Goal: Task Accomplishment & Management: Use online tool/utility

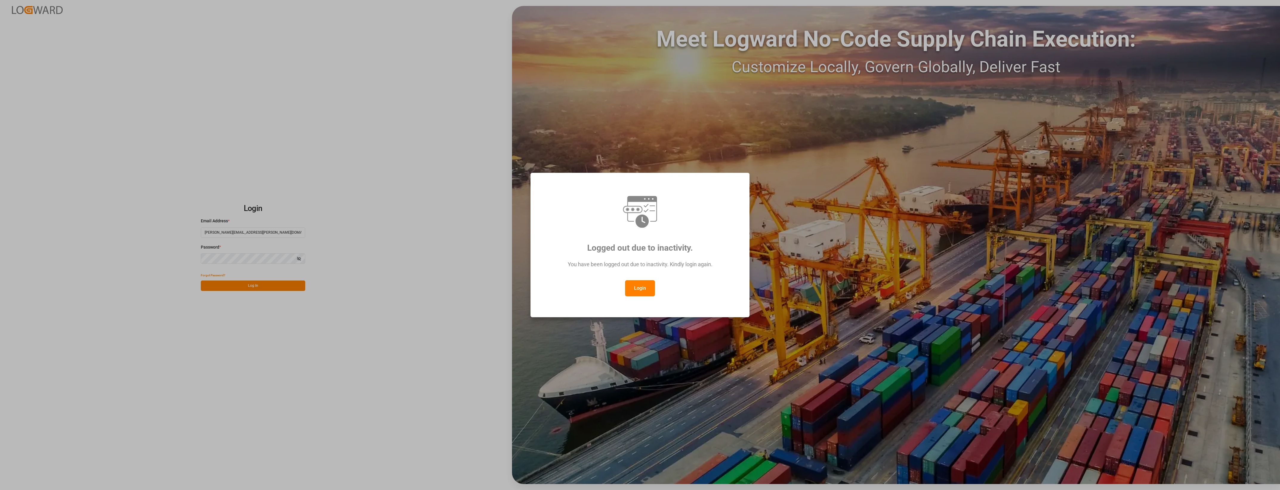
click at [643, 283] on button "Login" at bounding box center [640, 288] width 30 height 16
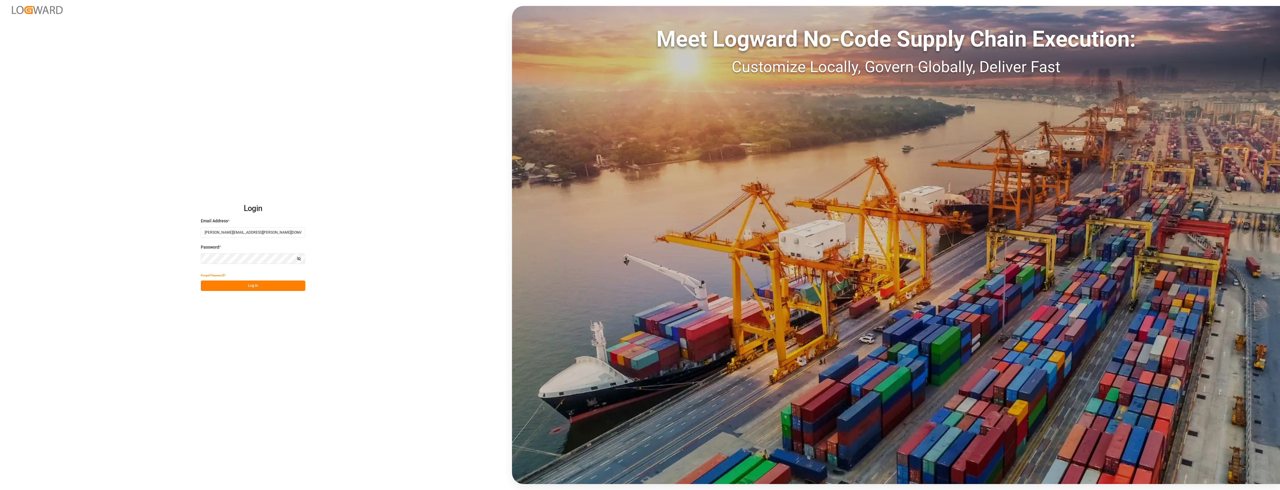
click at [276, 281] on button "Log In" at bounding box center [253, 285] width 104 height 10
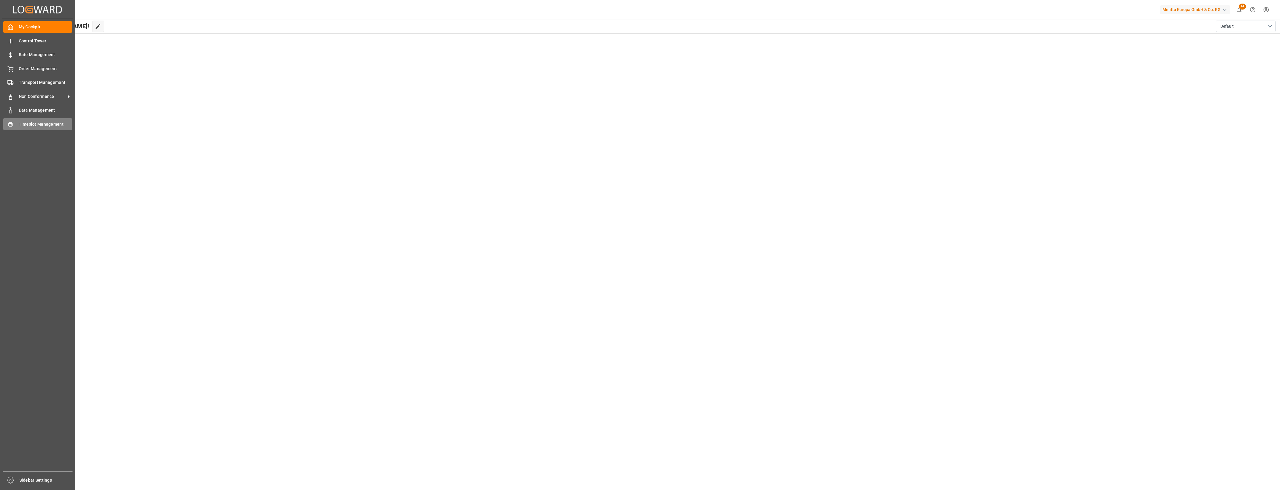
click at [29, 123] on span "Timeslot Management" at bounding box center [45, 124] width 53 height 6
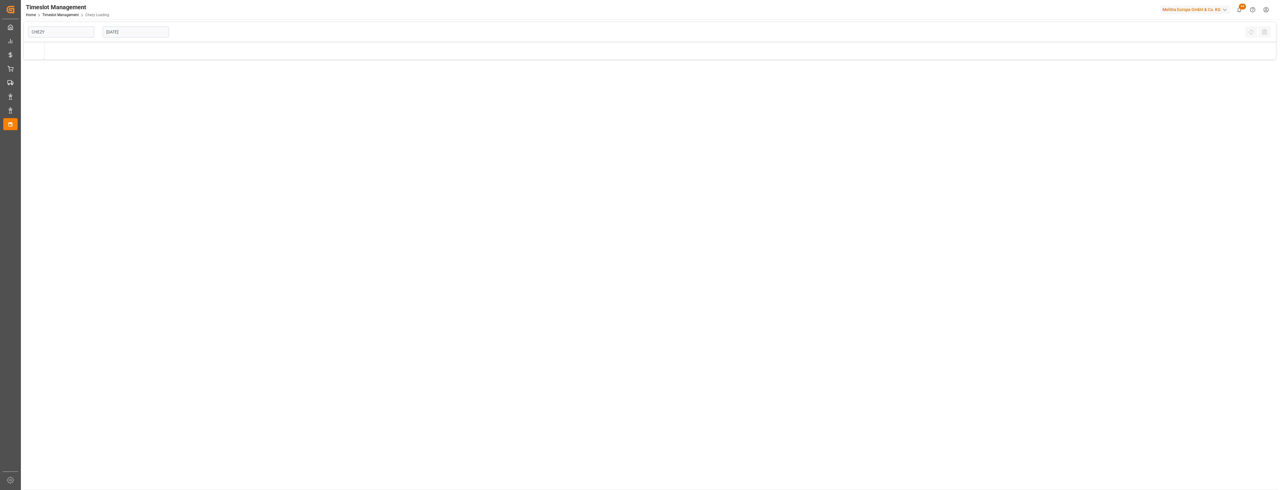
type input "Chezy Loading"
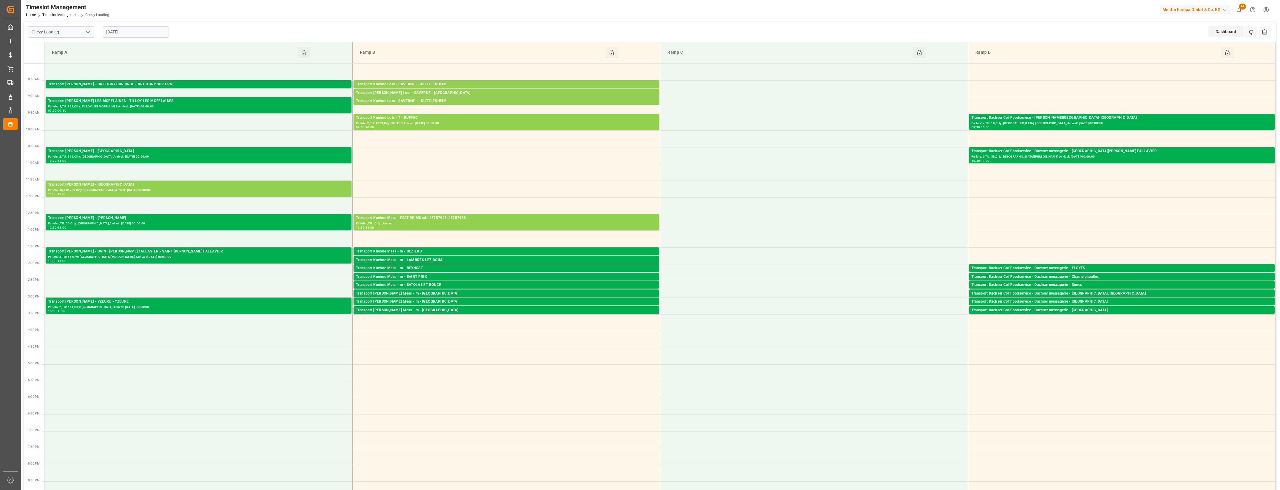
click at [148, 35] on input "[DATE]" at bounding box center [136, 31] width 66 height 11
click at [157, 116] on span "29" at bounding box center [157, 114] width 4 height 4
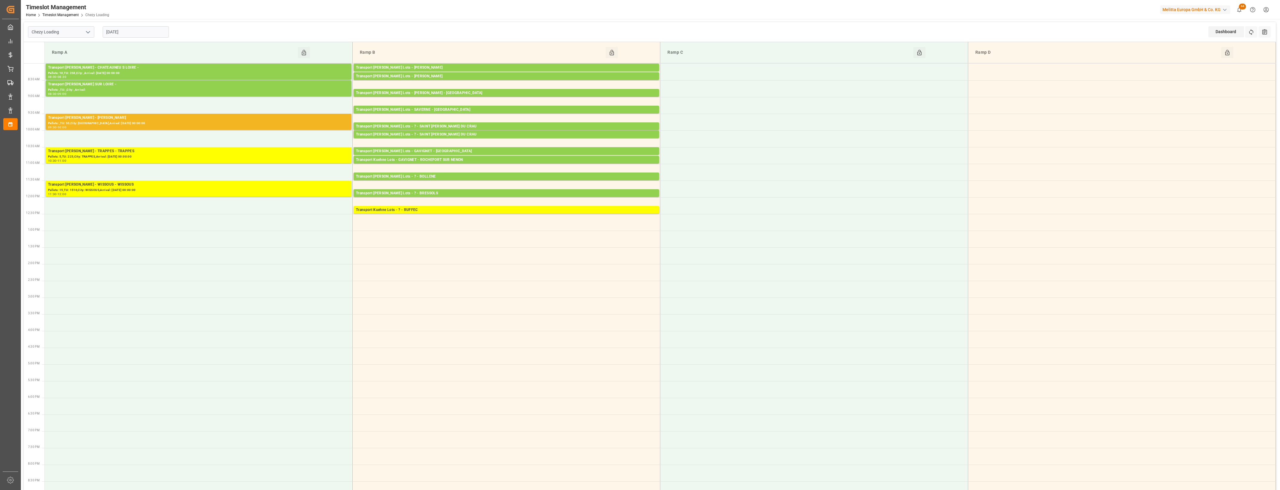
click at [128, 33] on input "[DATE]" at bounding box center [136, 31] width 66 height 11
click at [147, 114] on span "28" at bounding box center [145, 114] width 4 height 4
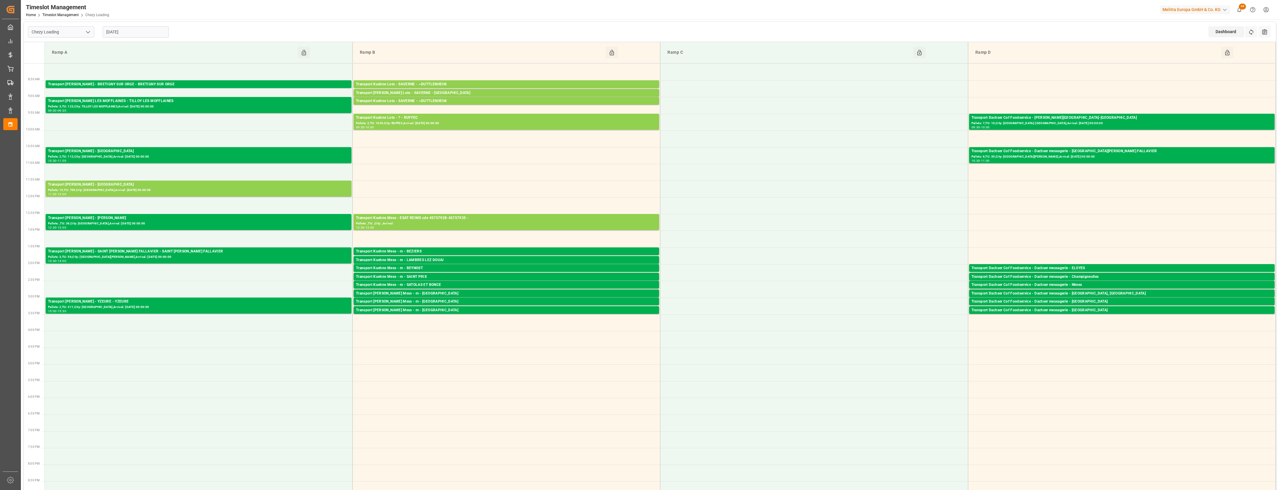
click at [160, 34] on input "[DATE]" at bounding box center [136, 31] width 66 height 11
click at [156, 116] on span "29" at bounding box center [157, 114] width 4 height 4
type input "[DATE]"
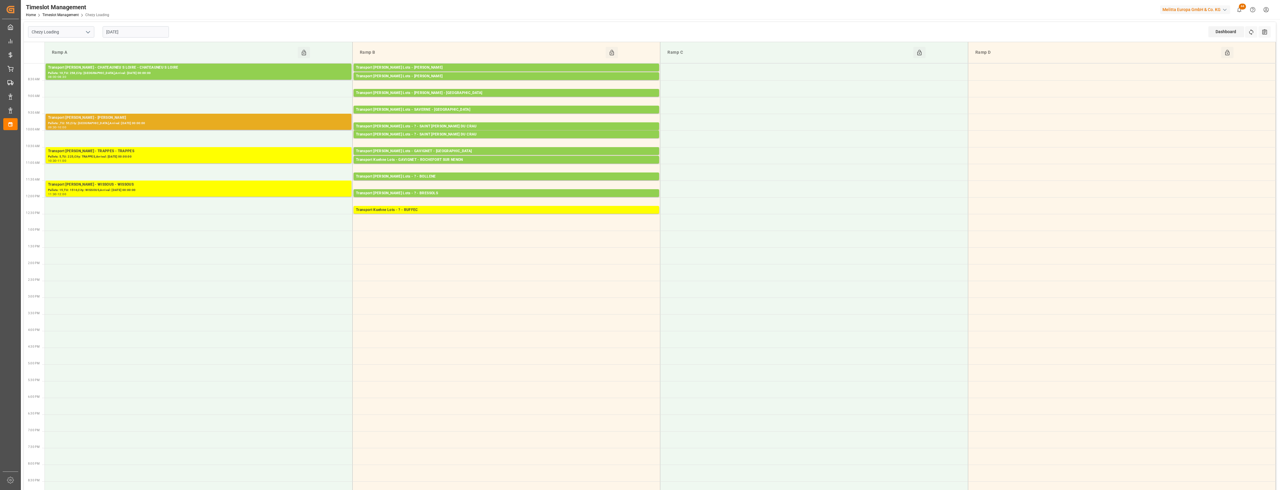
click at [209, 125] on div "Pallets: ,TU: 55,City: [GEOGRAPHIC_DATA],Arrival: [DATE] 00:00:00" at bounding box center [198, 123] width 301 height 5
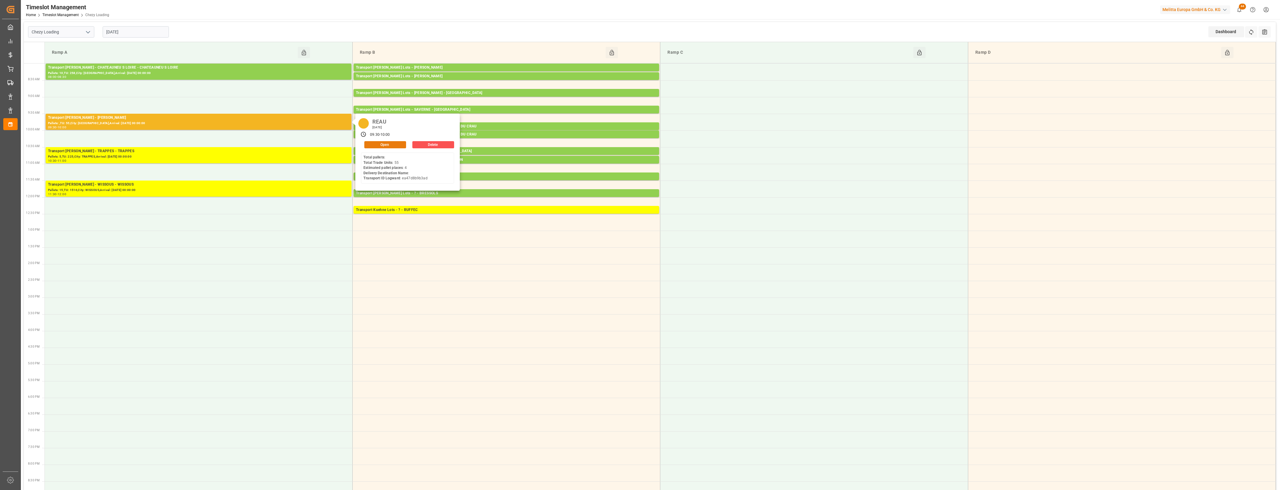
click at [395, 143] on button "Open" at bounding box center [385, 144] width 42 height 7
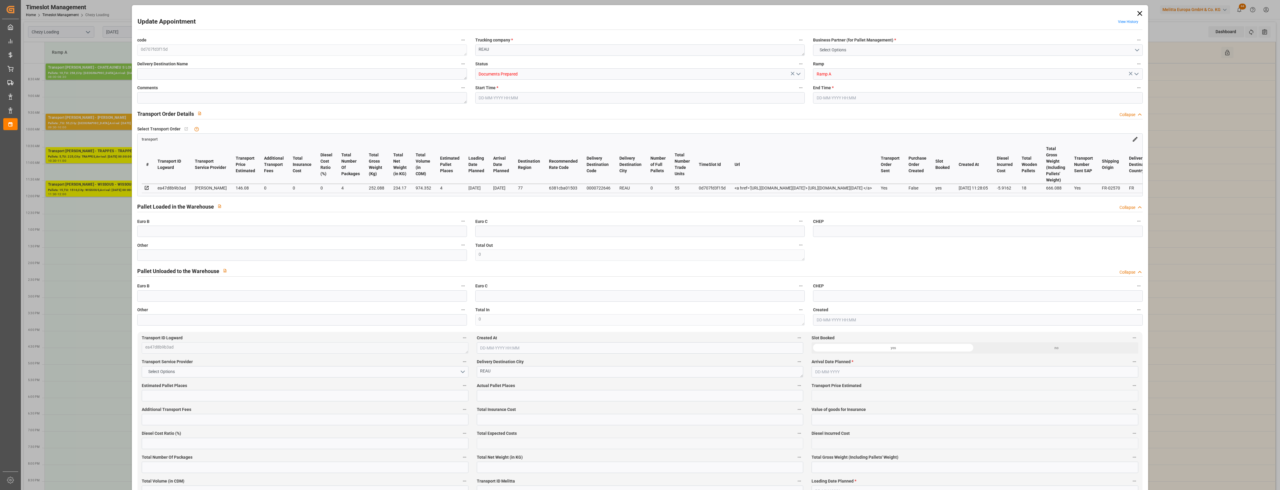
type input "4"
type input "146.08"
type input "0"
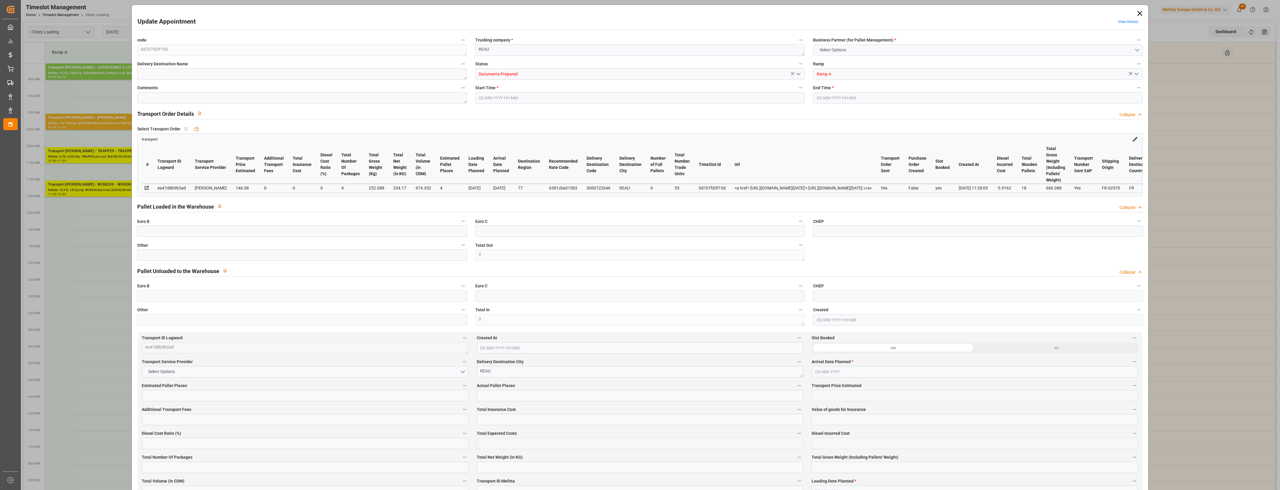
type input "140.1638"
type input "-5.9162"
type input "4"
type input "234.17"
type input "666.088"
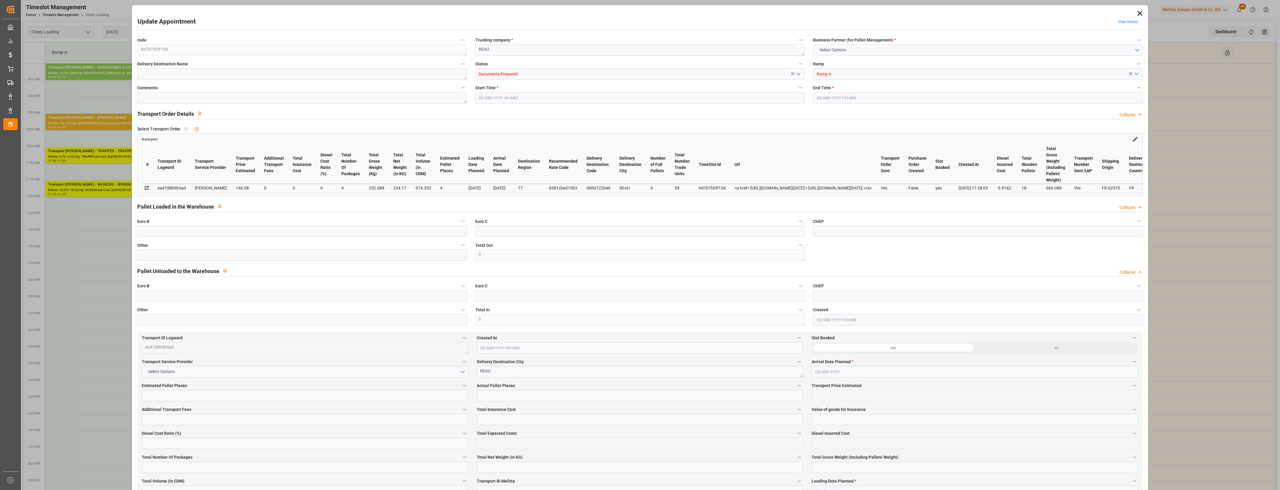
type input "974.352"
type input "77"
type input "0"
type input "55"
type input "18"
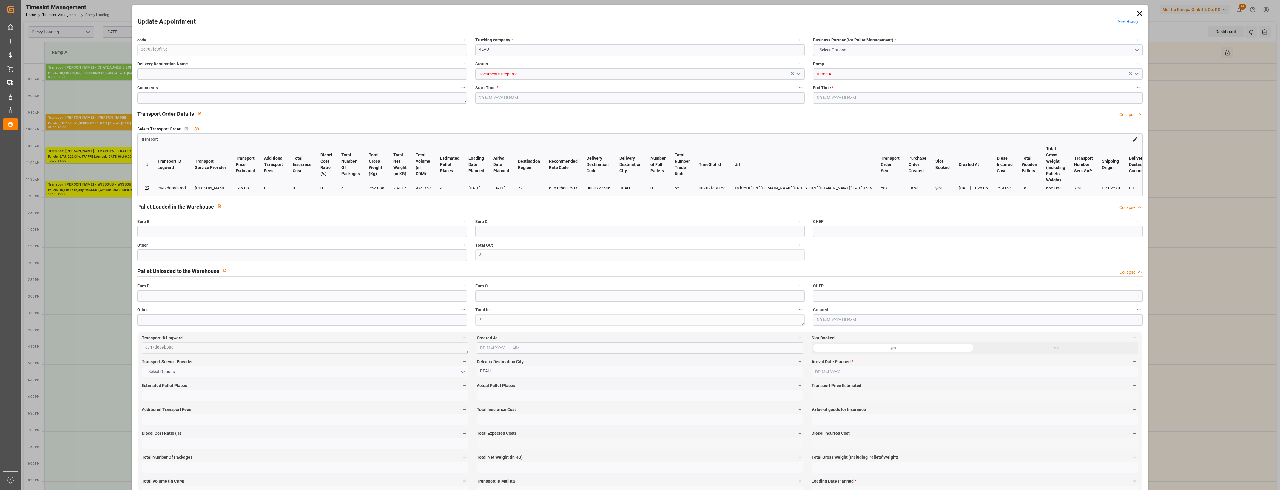
type input "101"
type input "252.088"
type input "0"
type input "4710.8598"
type input "0"
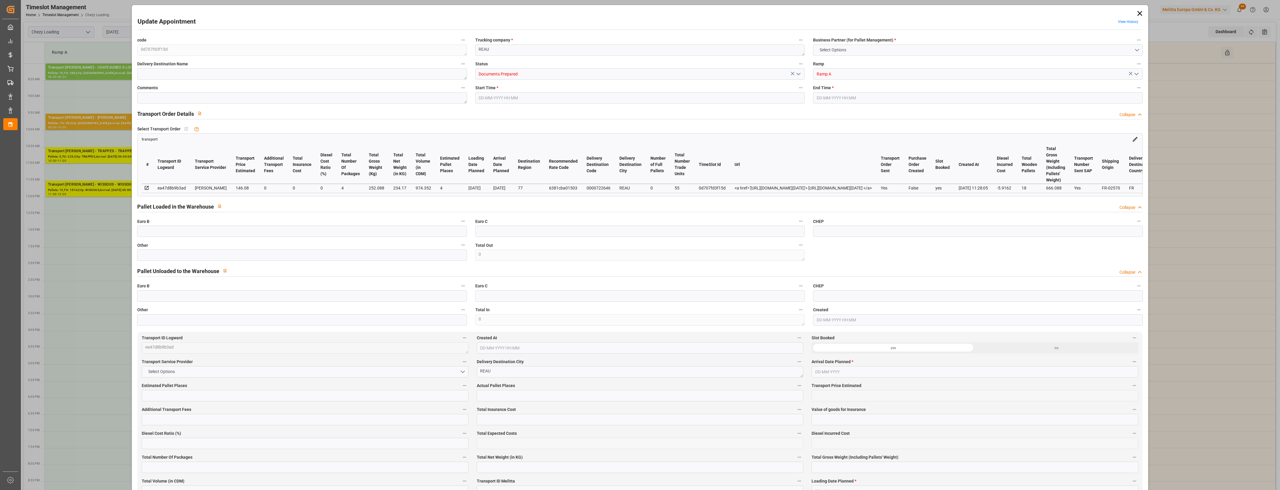
type input "0"
type input "21"
type input "35"
type input "[DATE] 09:30"
type input "[DATE] 10:00"
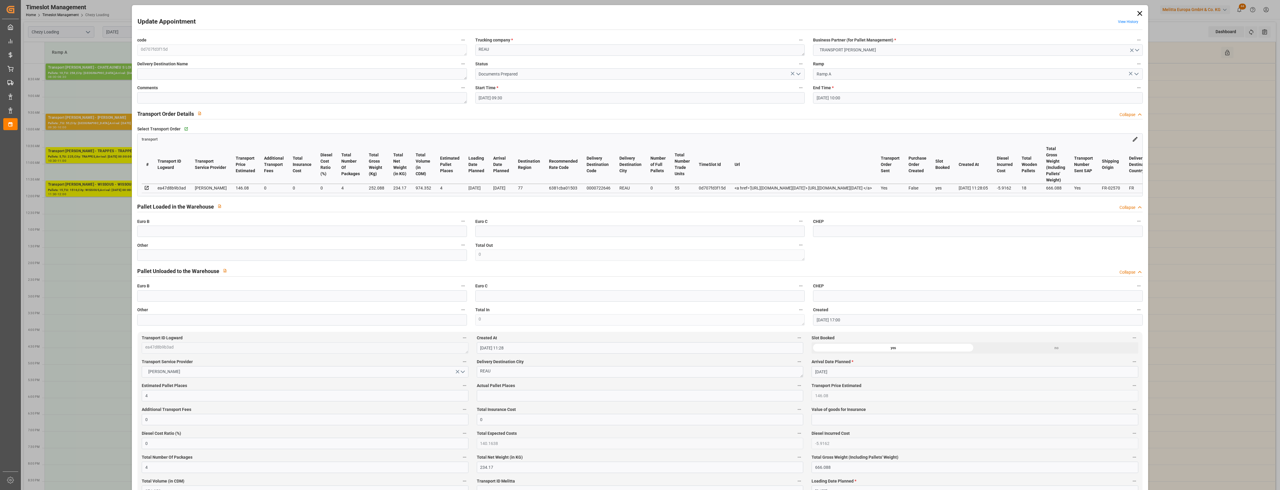
type input "[DATE] 17:00"
type input "[DATE] 11:28"
type input "[DATE]"
click at [1137, 15] on icon at bounding box center [1139, 13] width 8 height 8
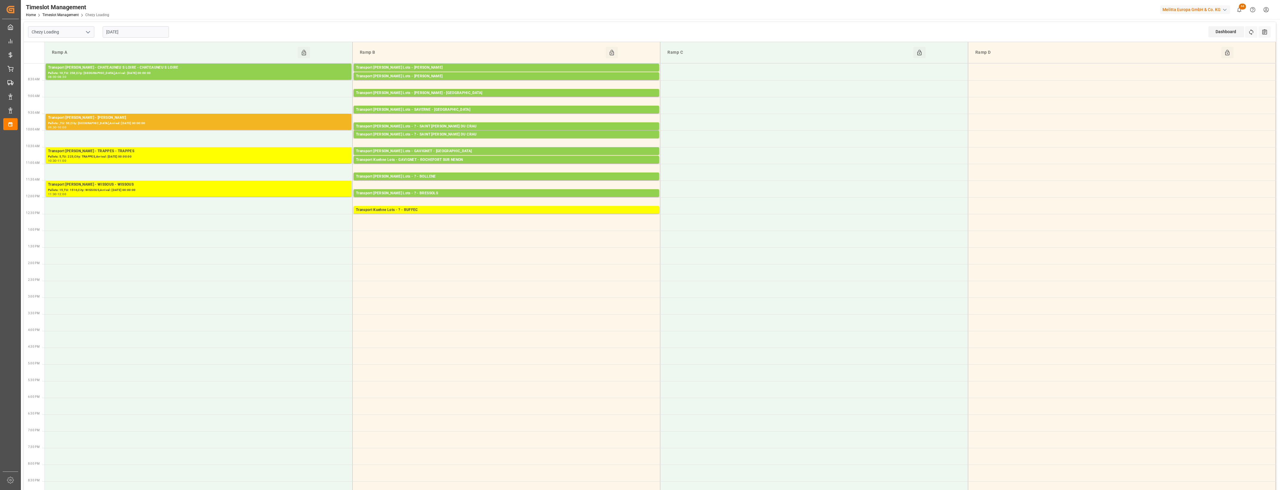
click at [140, 29] on input "[DATE]" at bounding box center [136, 31] width 66 height 11
click at [181, 46] on button "Next Month" at bounding box center [183, 46] width 4 height 4
click at [110, 69] on span "1" at bounding box center [110, 68] width 2 height 4
type input "[DATE]"
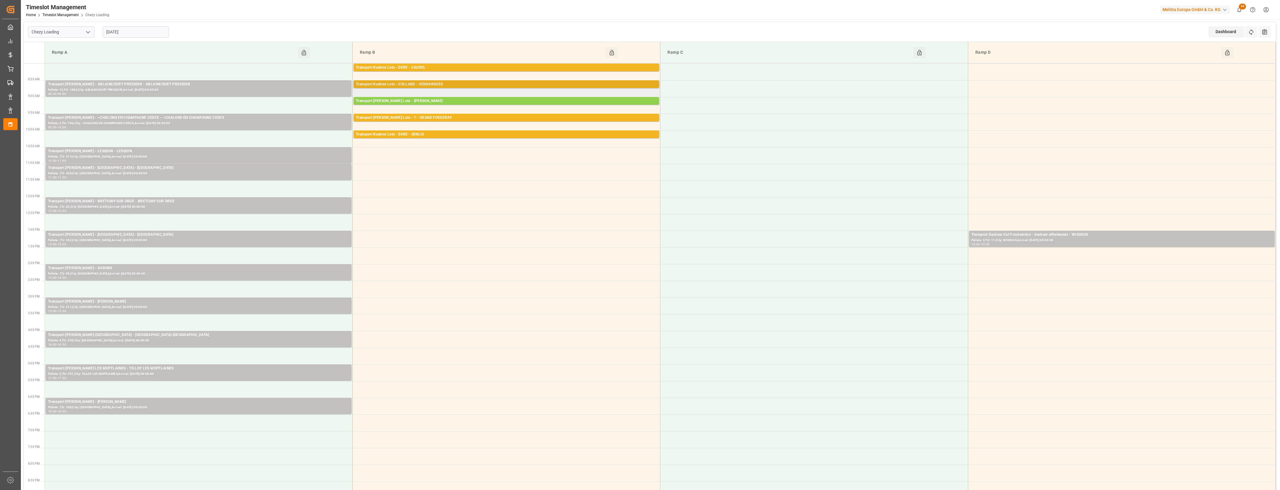
click at [461, 87] on div "Transport Kuehne Lots - COLLARD - VENDARGUES" at bounding box center [506, 84] width 301 height 6
click at [686, 109] on button "Open" at bounding box center [693, 111] width 42 height 7
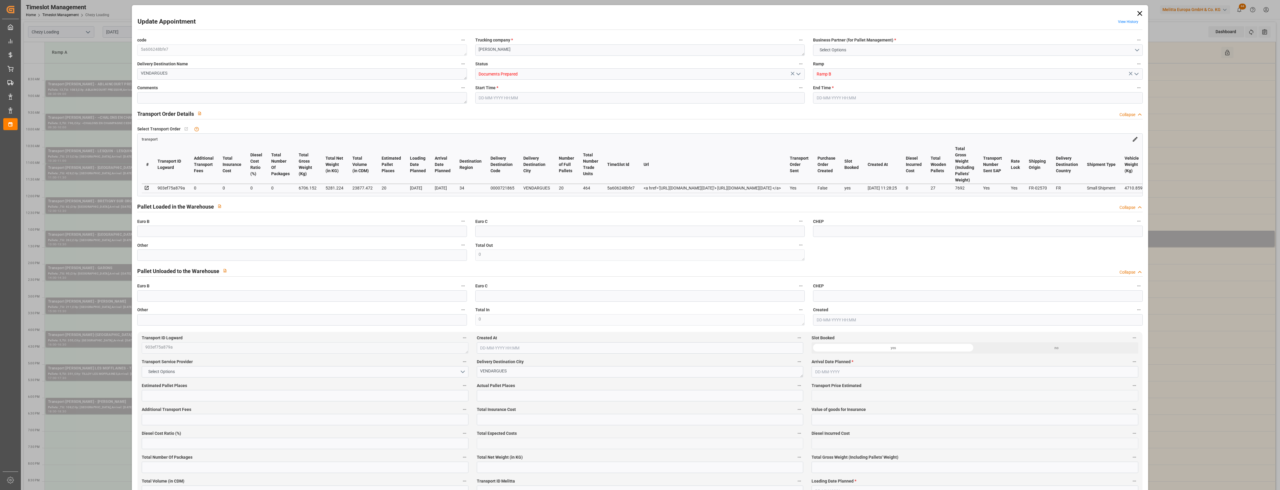
type input "20"
type input "0"
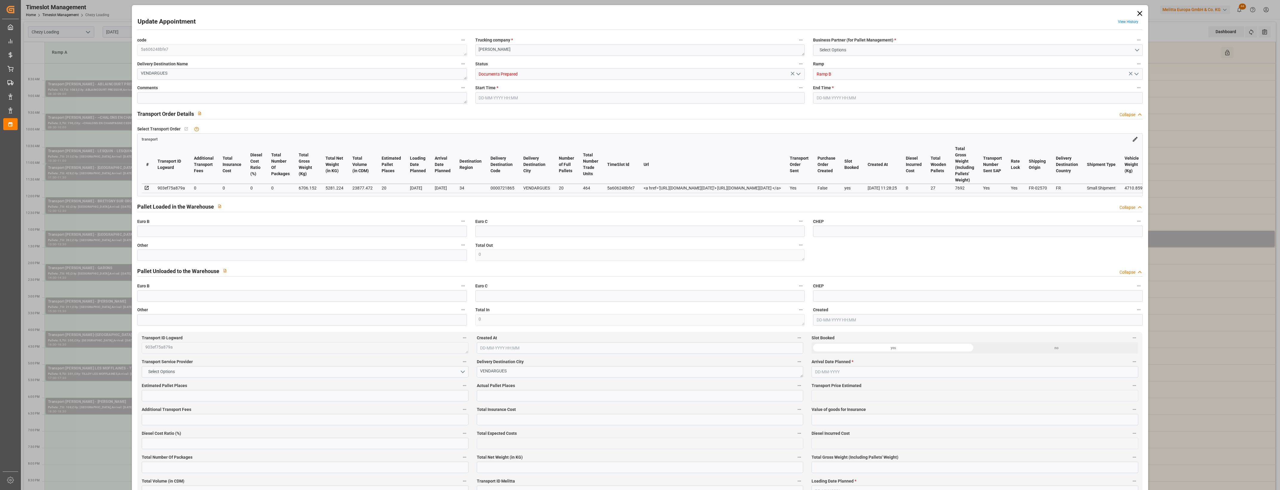
type input "0"
type input "5281.224"
type input "7692"
type input "23877.472"
type input "34"
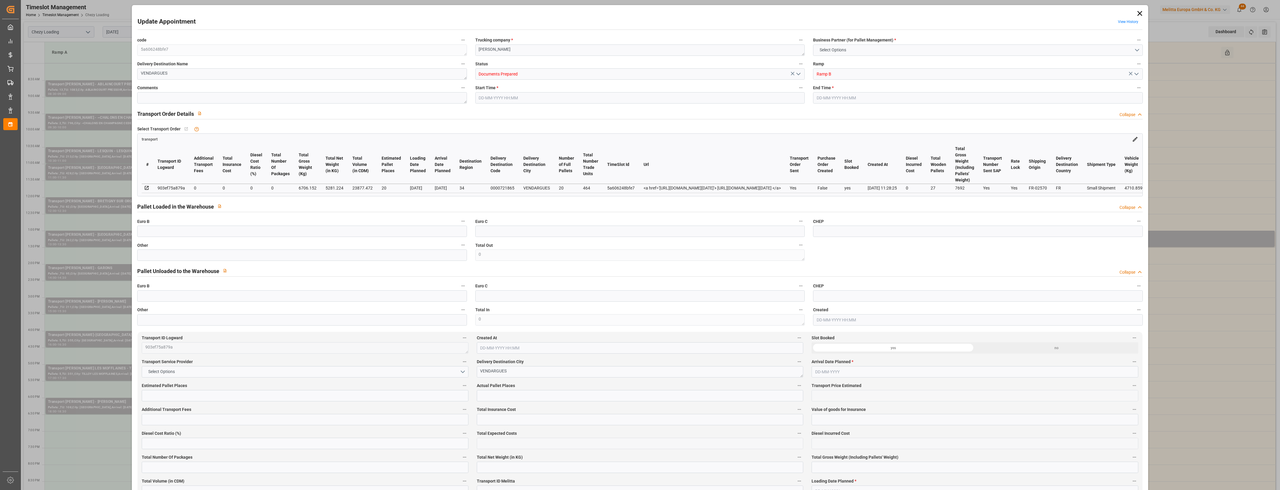
type input "20"
type input "464"
type input "27"
type input "101"
type input "6706.152"
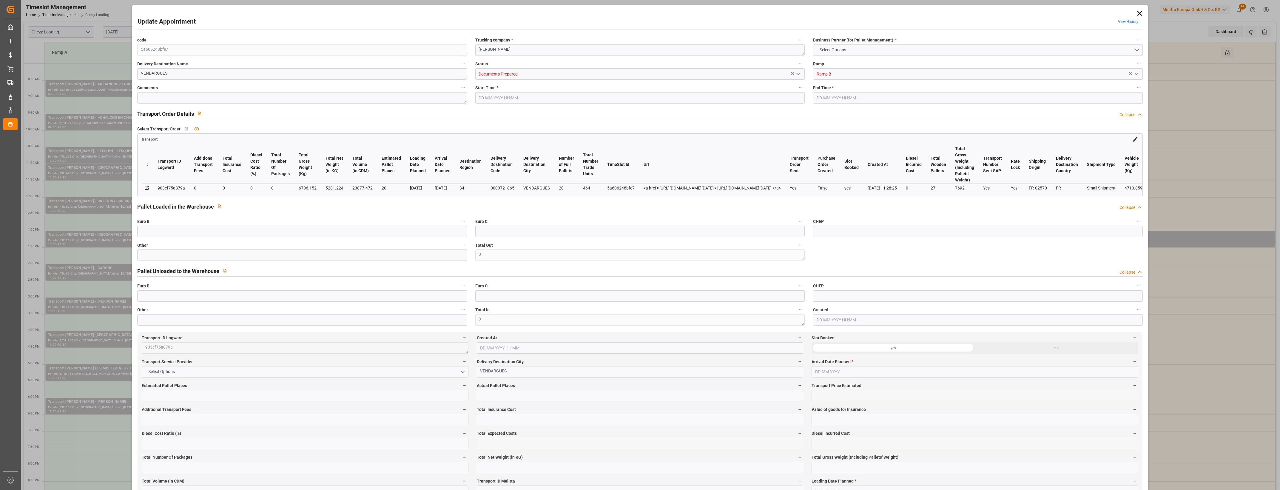
type input "0"
type input "4710.8598"
type input "0"
type input "21"
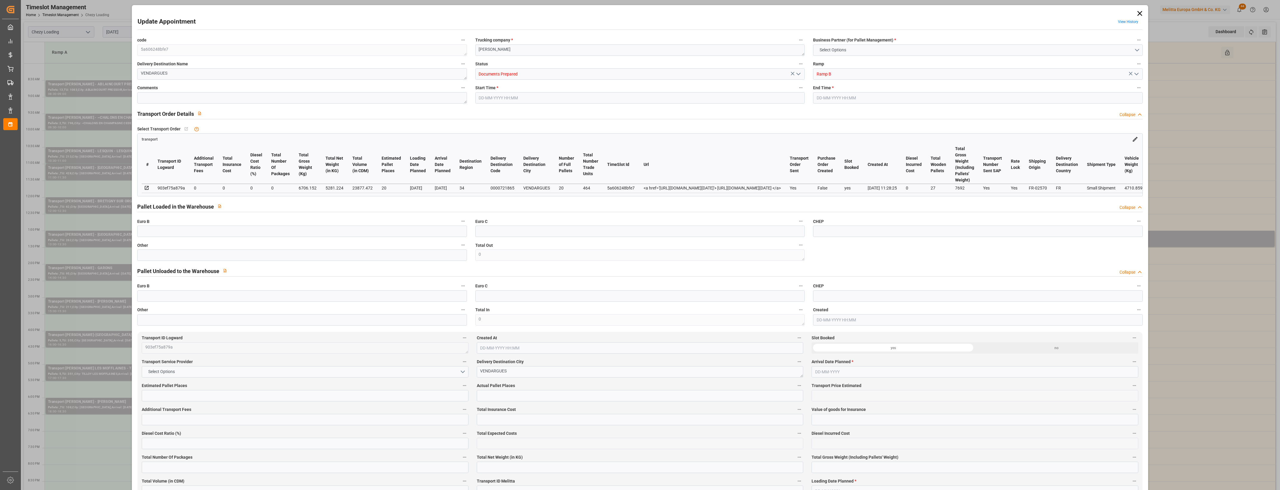
type input "35"
type input "[DATE] 08:30"
type input "[DATE] 08:45"
type input "[DATE] 12:41"
type input "[DATE] 11:28"
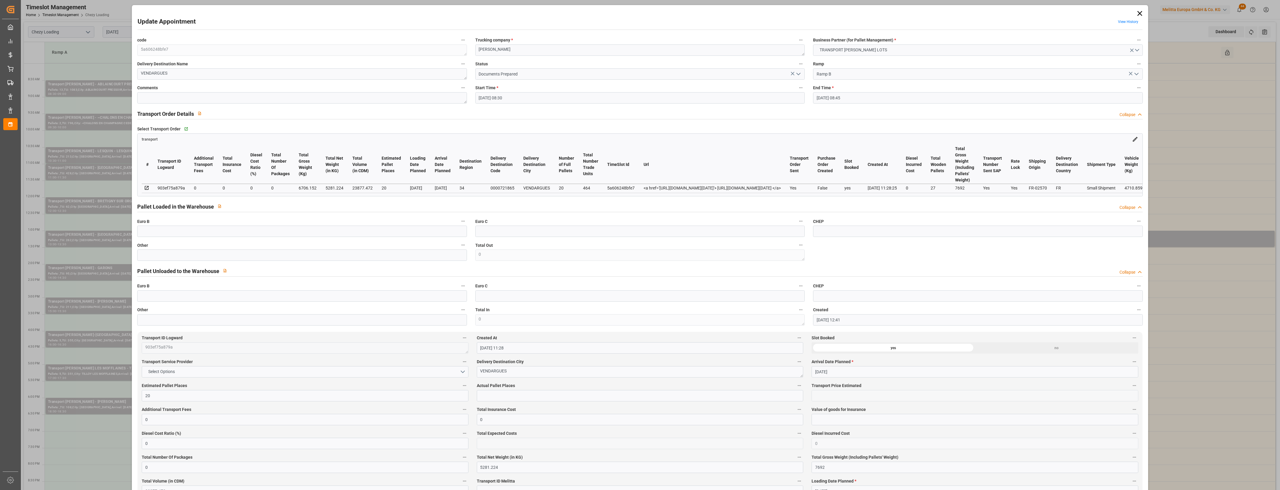
type input "[DATE]"
click at [797, 74] on polyline "open menu" at bounding box center [798, 74] width 4 height 2
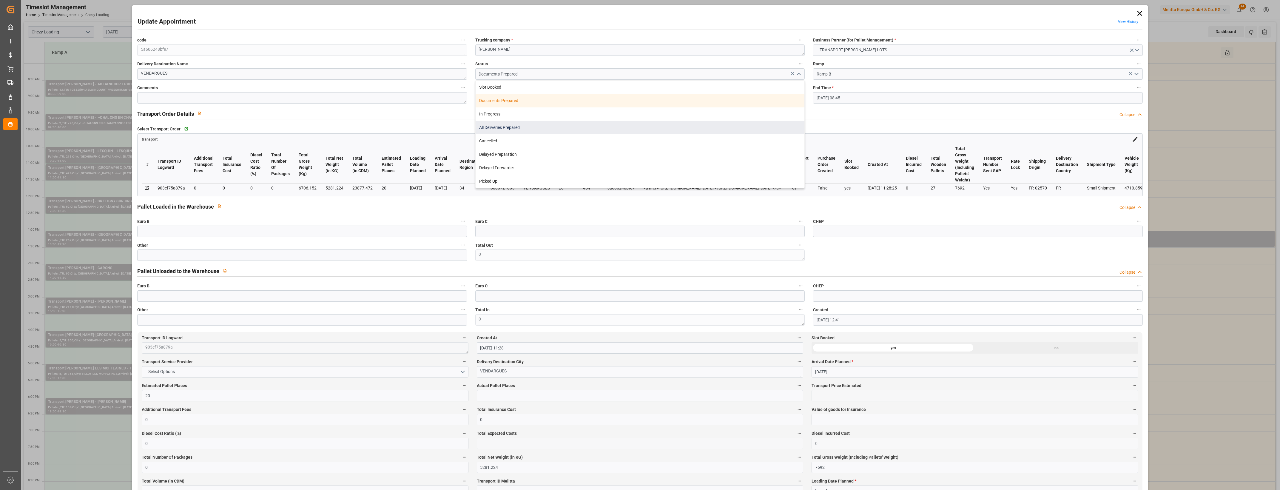
click at [545, 132] on div "All Deliveries Prepared" at bounding box center [639, 127] width 329 height 13
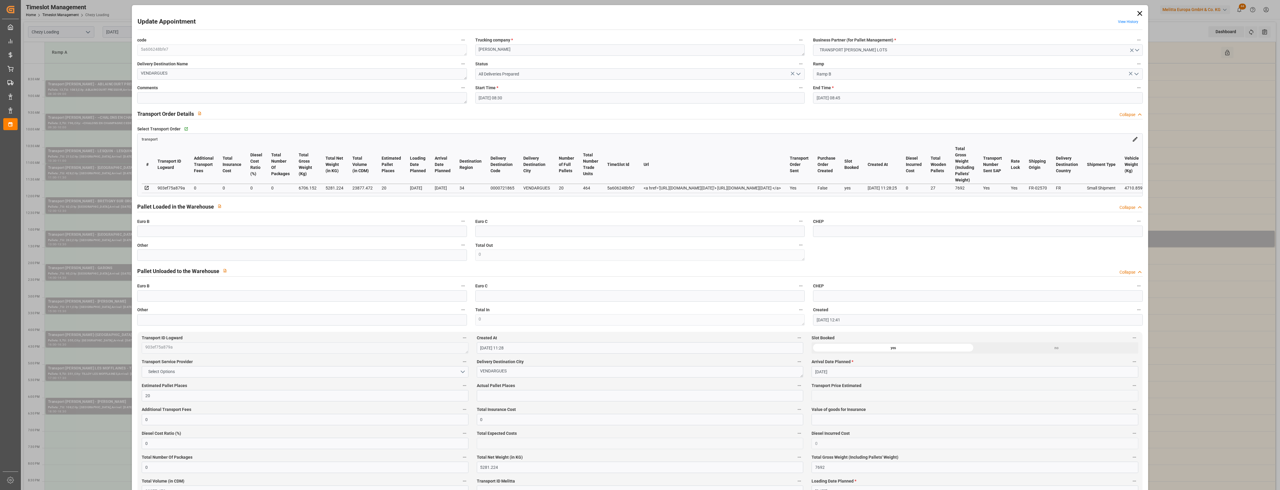
click at [799, 72] on icon "open menu" at bounding box center [798, 73] width 7 height 7
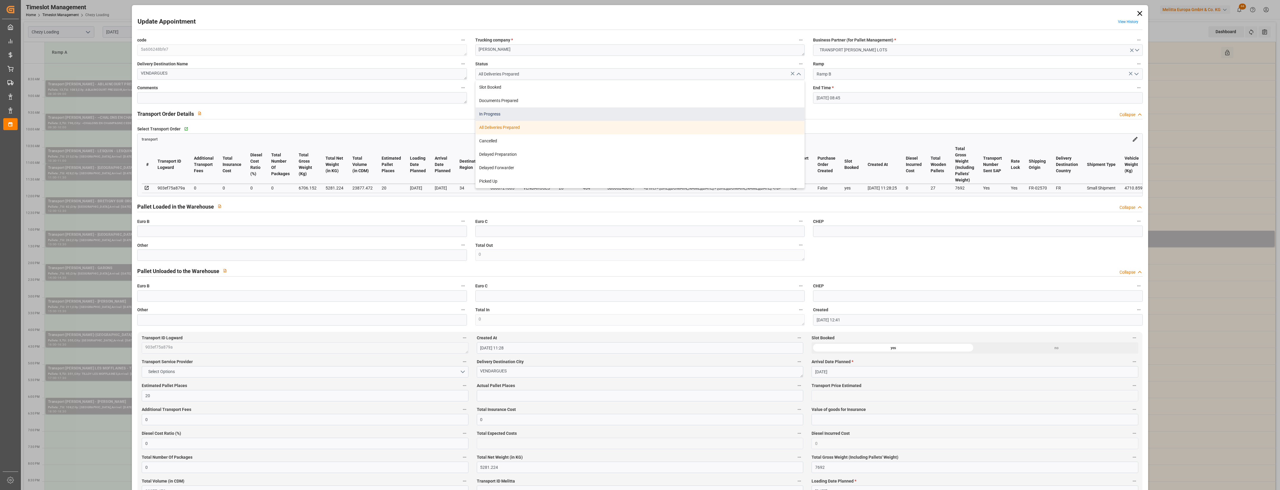
click at [489, 109] on div "In Progress" at bounding box center [639, 113] width 329 height 13
type input "In Progress"
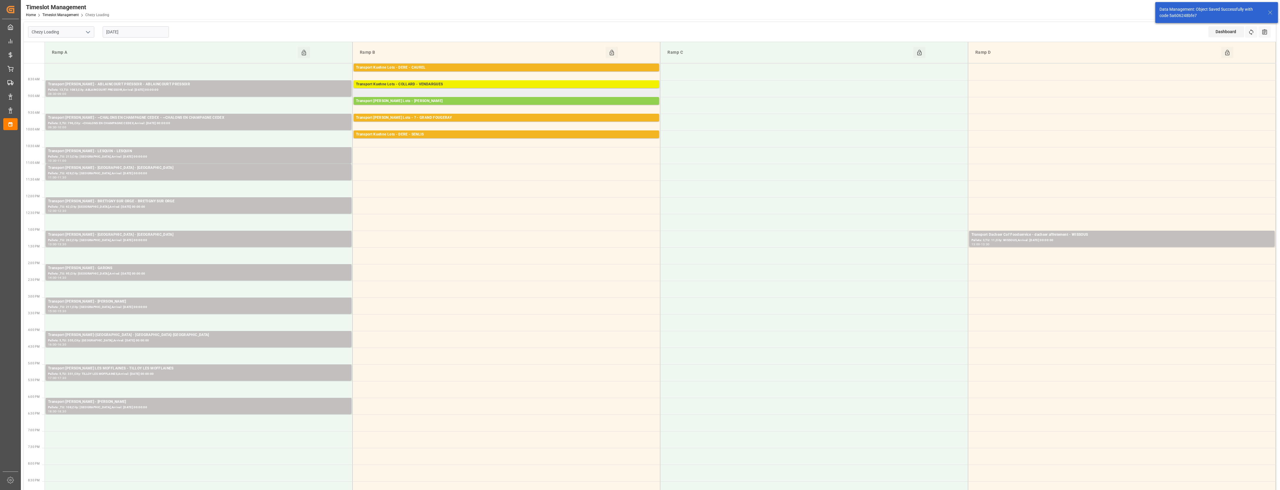
click at [453, 86] on div "Transport Kuehne Lots - COLLARD - VENDARGUES" at bounding box center [506, 84] width 301 height 6
click at [694, 112] on button "Open" at bounding box center [693, 111] width 42 height 7
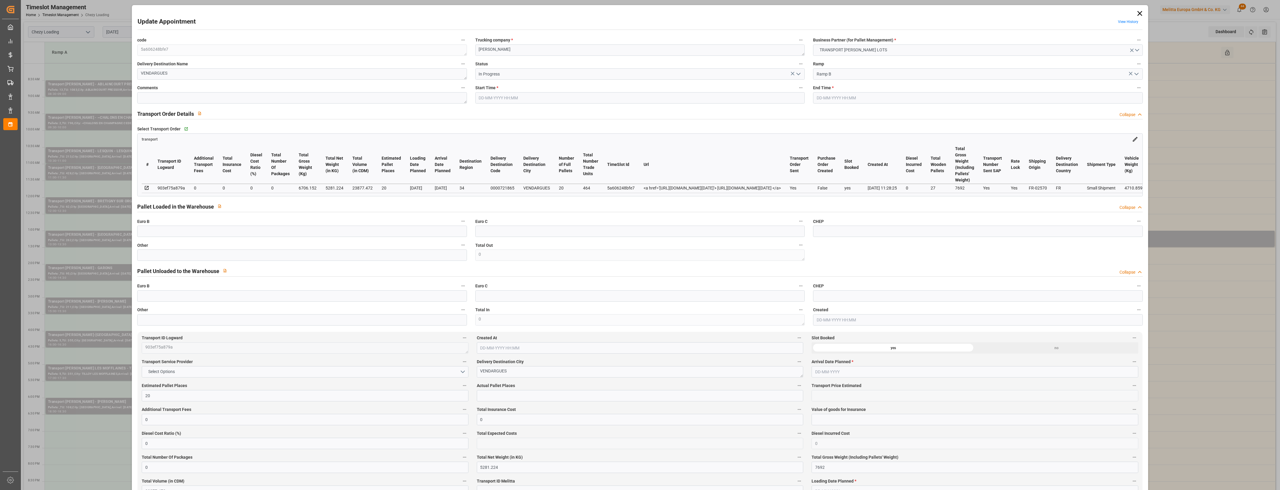
type input "20"
type input "0"
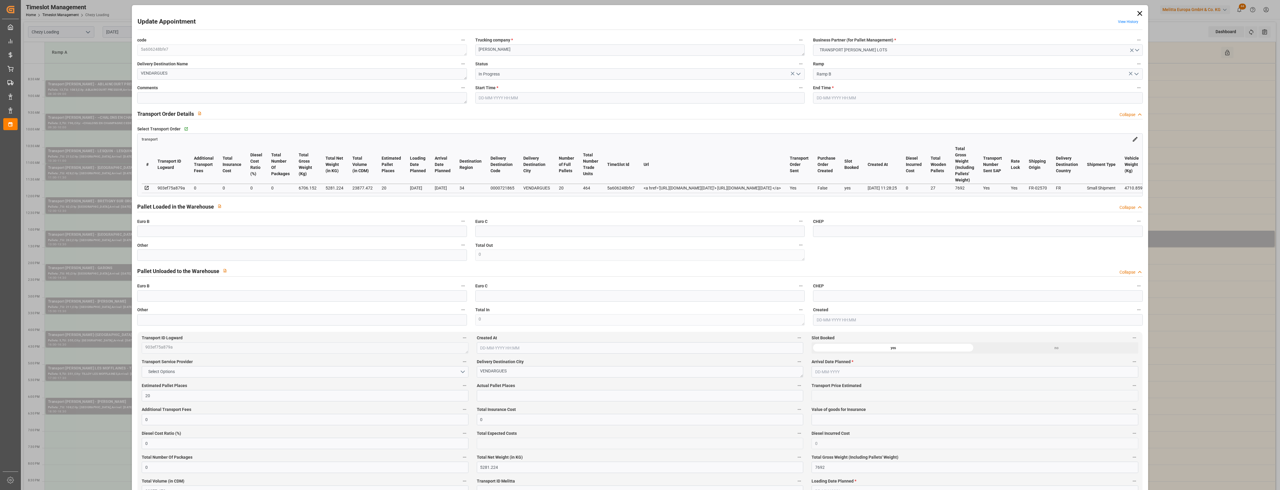
type input "0"
type input "5281.224"
type input "7692"
type input "23877.472"
type input "34"
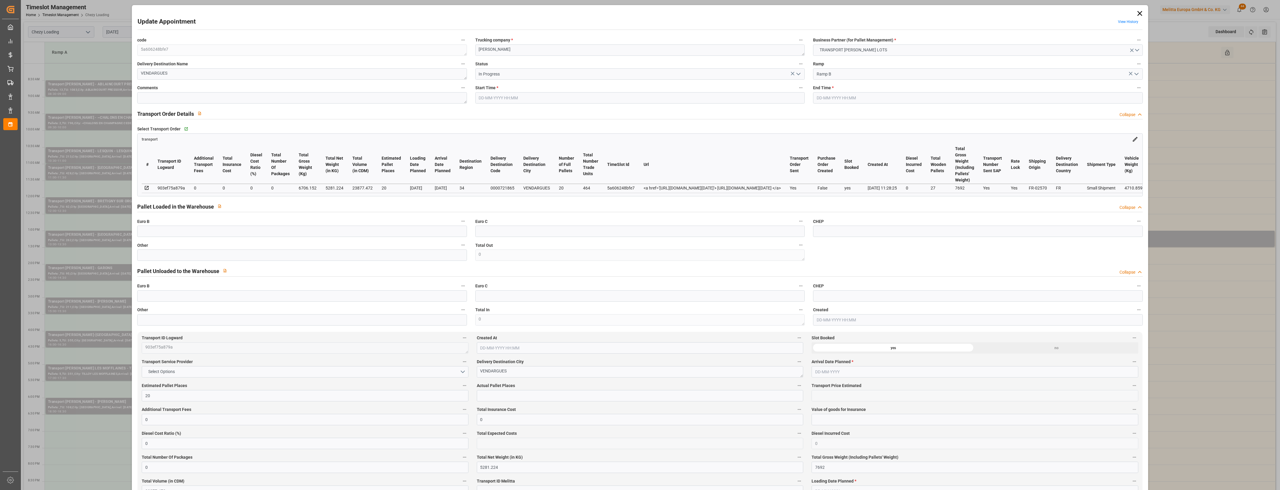
type input "20"
type input "464"
type input "27"
type input "101"
type input "6706.152"
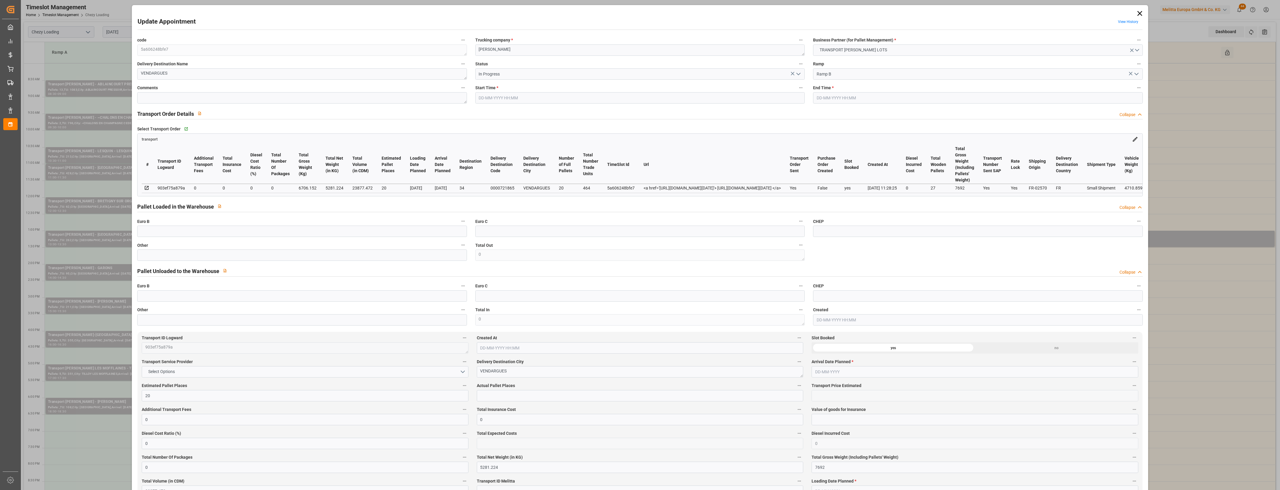
type input "0"
type input "4710.8598"
type input "0"
type input "21"
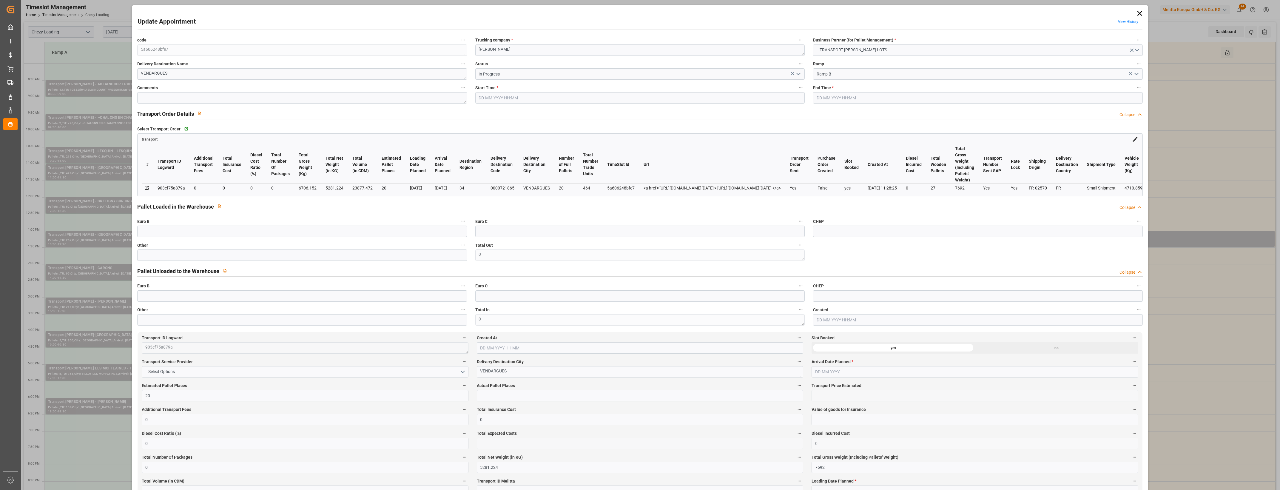
type input "35"
type input "[DATE] 08:30"
type input "[DATE] 08:45"
type input "[DATE] 12:41"
type input "[DATE] 11:28"
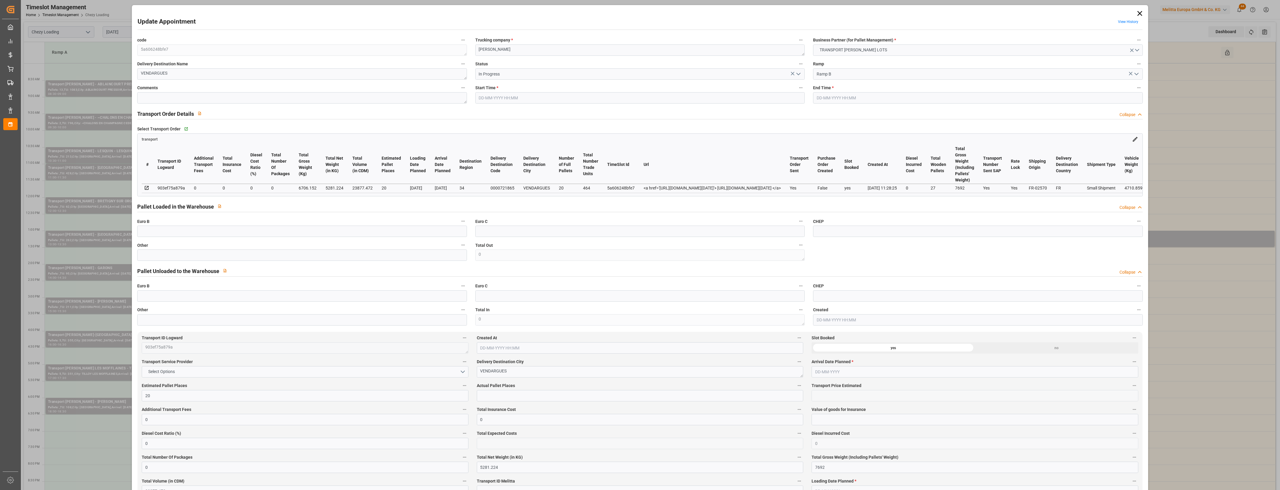
type input "[DATE]"
click at [1137, 10] on icon at bounding box center [1139, 13] width 8 height 8
